Goal: Information Seeking & Learning: Learn about a topic

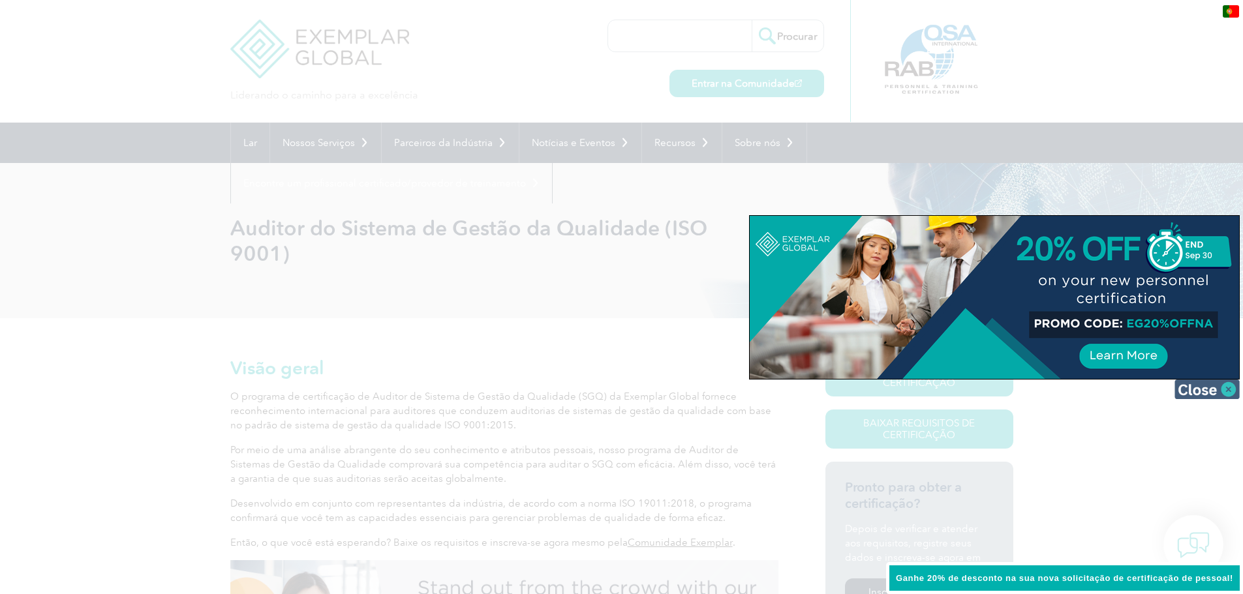
click at [1229, 389] on img at bounding box center [1207, 390] width 65 height 20
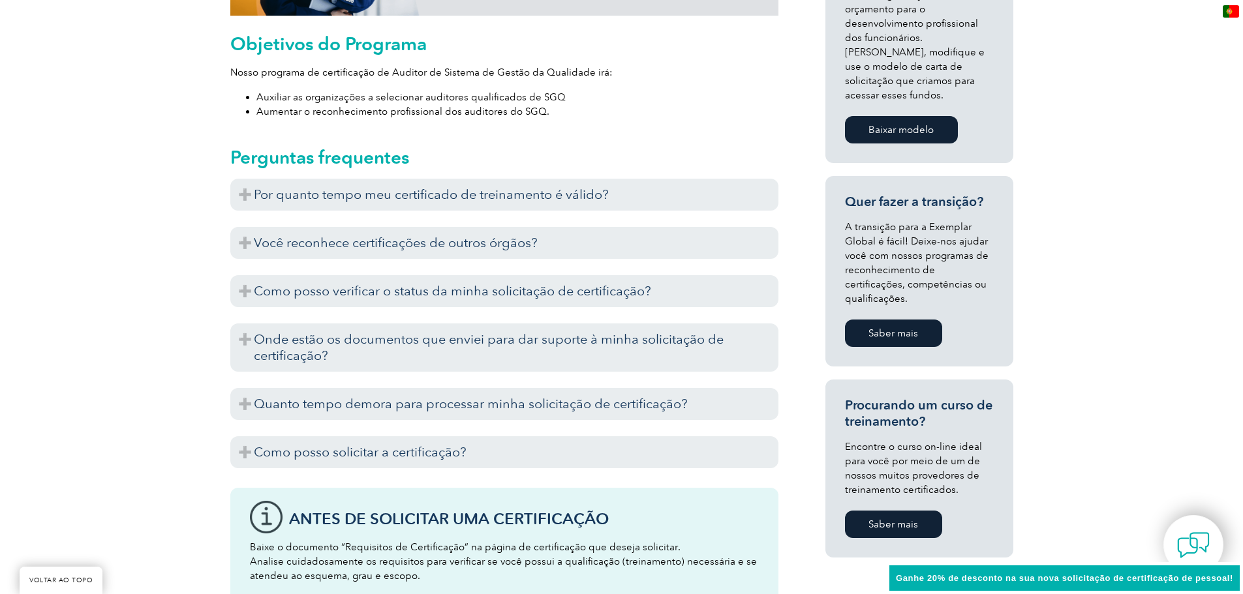
scroll to position [720, 0]
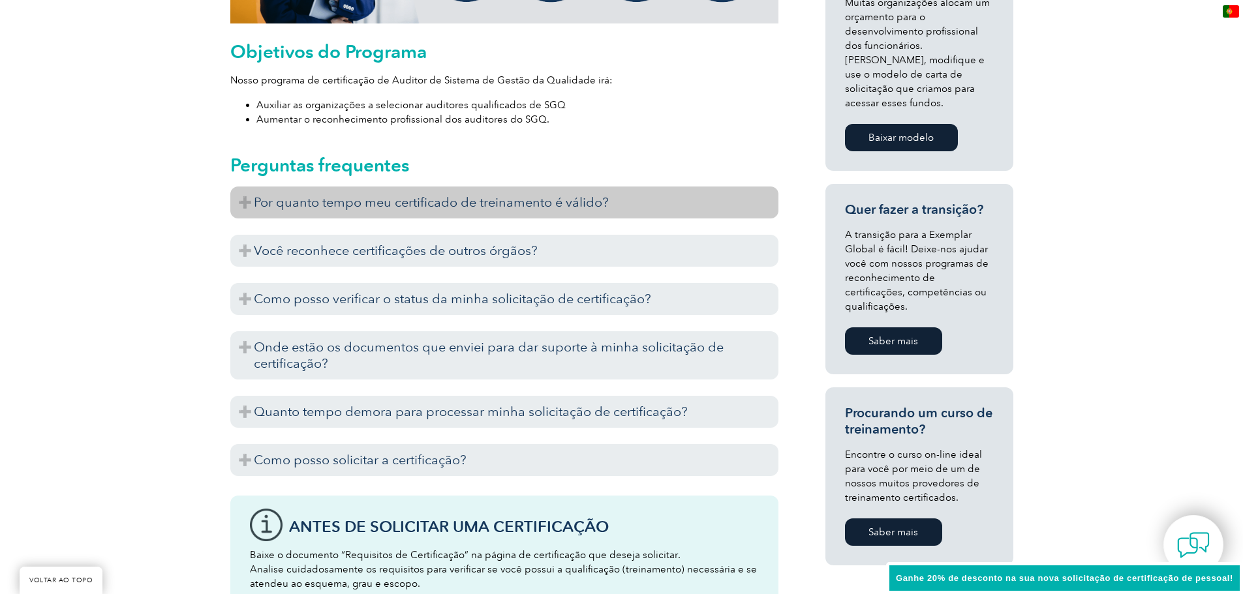
click at [241, 194] on h3 "Por quanto tempo meu certificado de treinamento é válido?" at bounding box center [504, 203] width 548 height 32
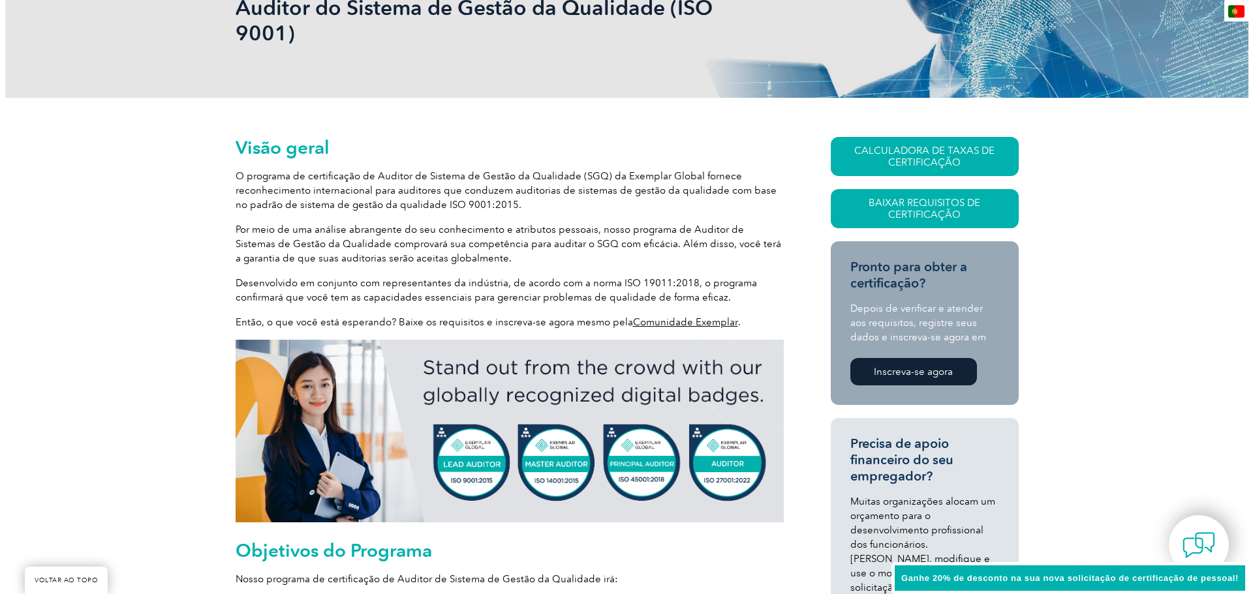
scroll to position [200, 0]
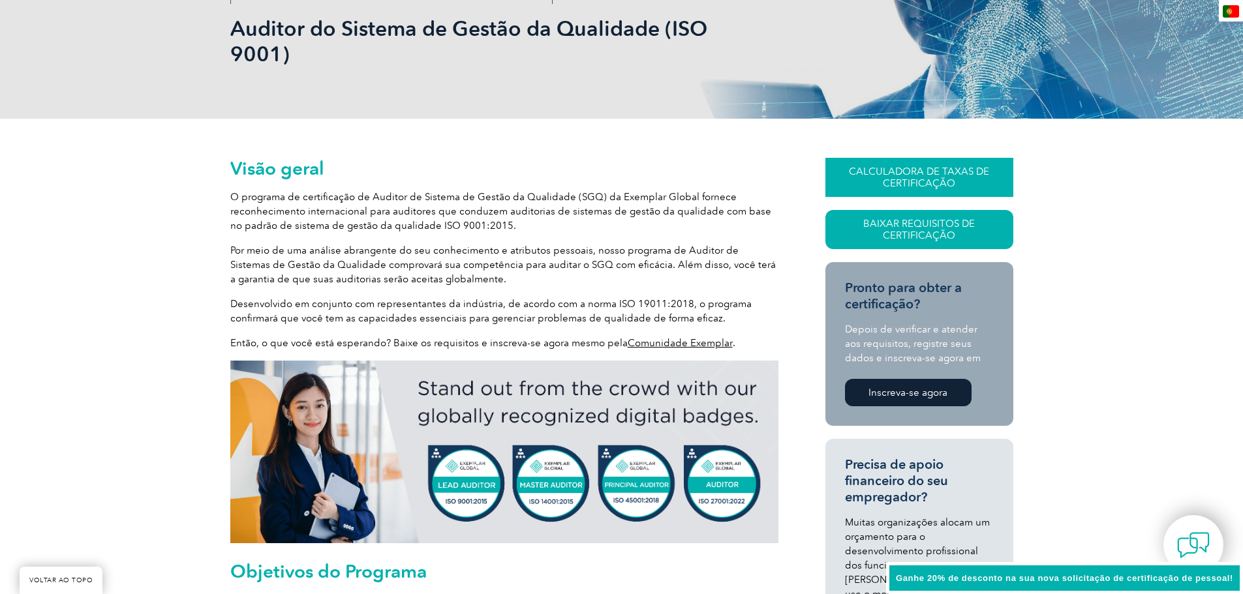
click at [903, 185] on font "CALCULADORA DE TAXAS DE CERTIFICAÇÃO" at bounding box center [919, 177] width 140 height 23
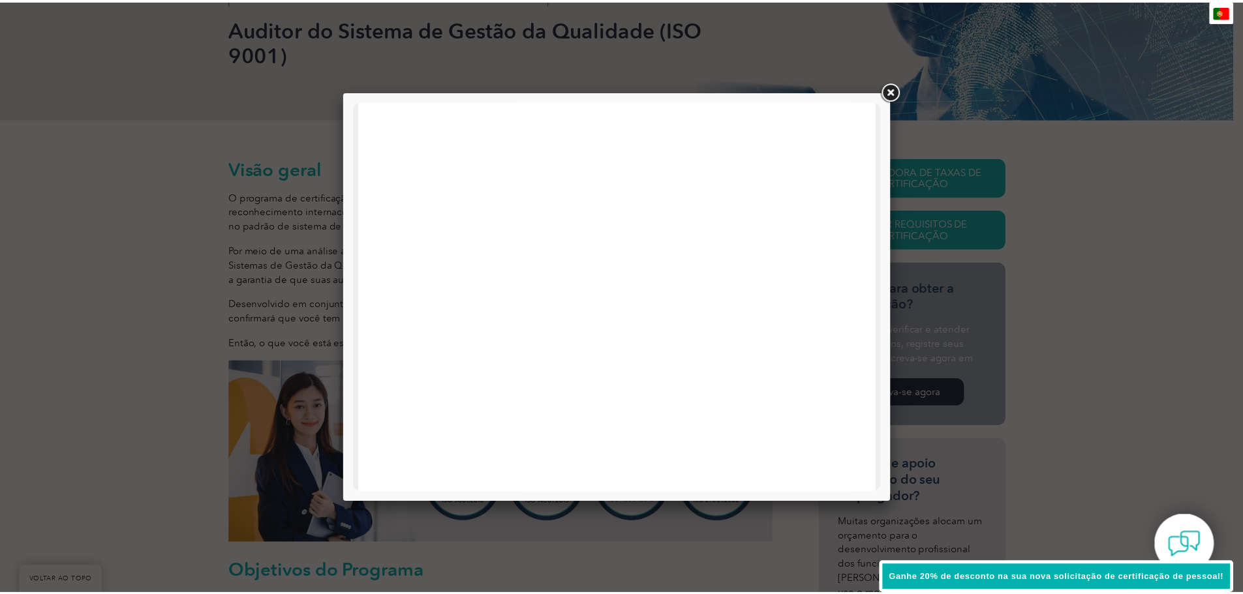
scroll to position [0, 0]
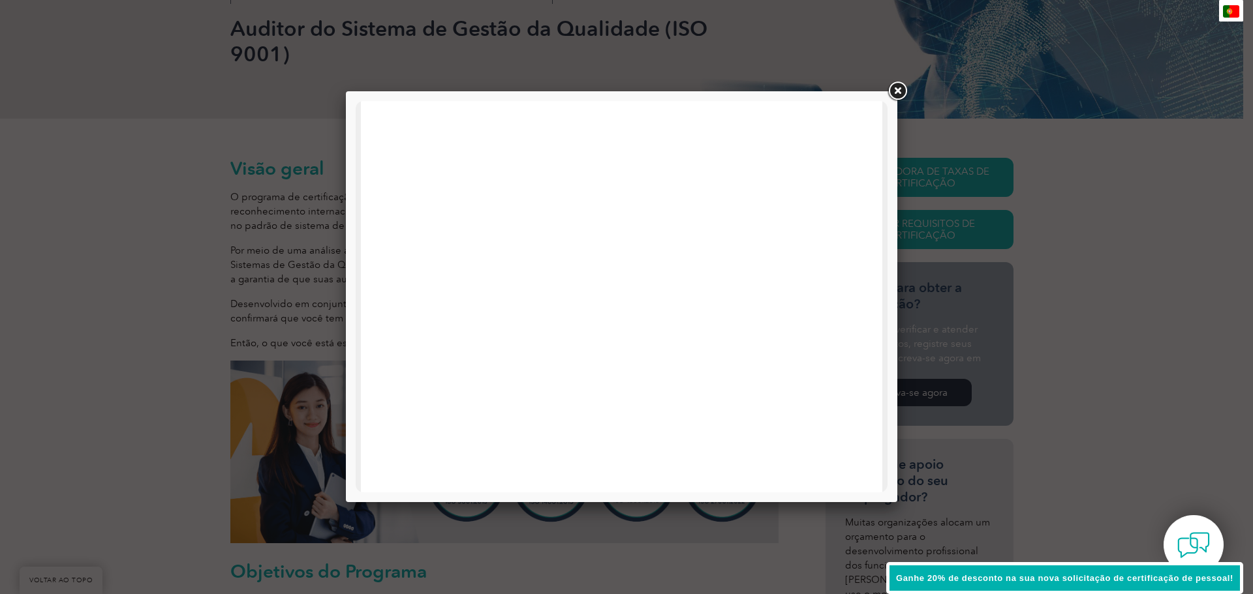
click at [903, 87] on link at bounding box center [897, 91] width 23 height 23
